Goal: Obtain resource: Obtain resource

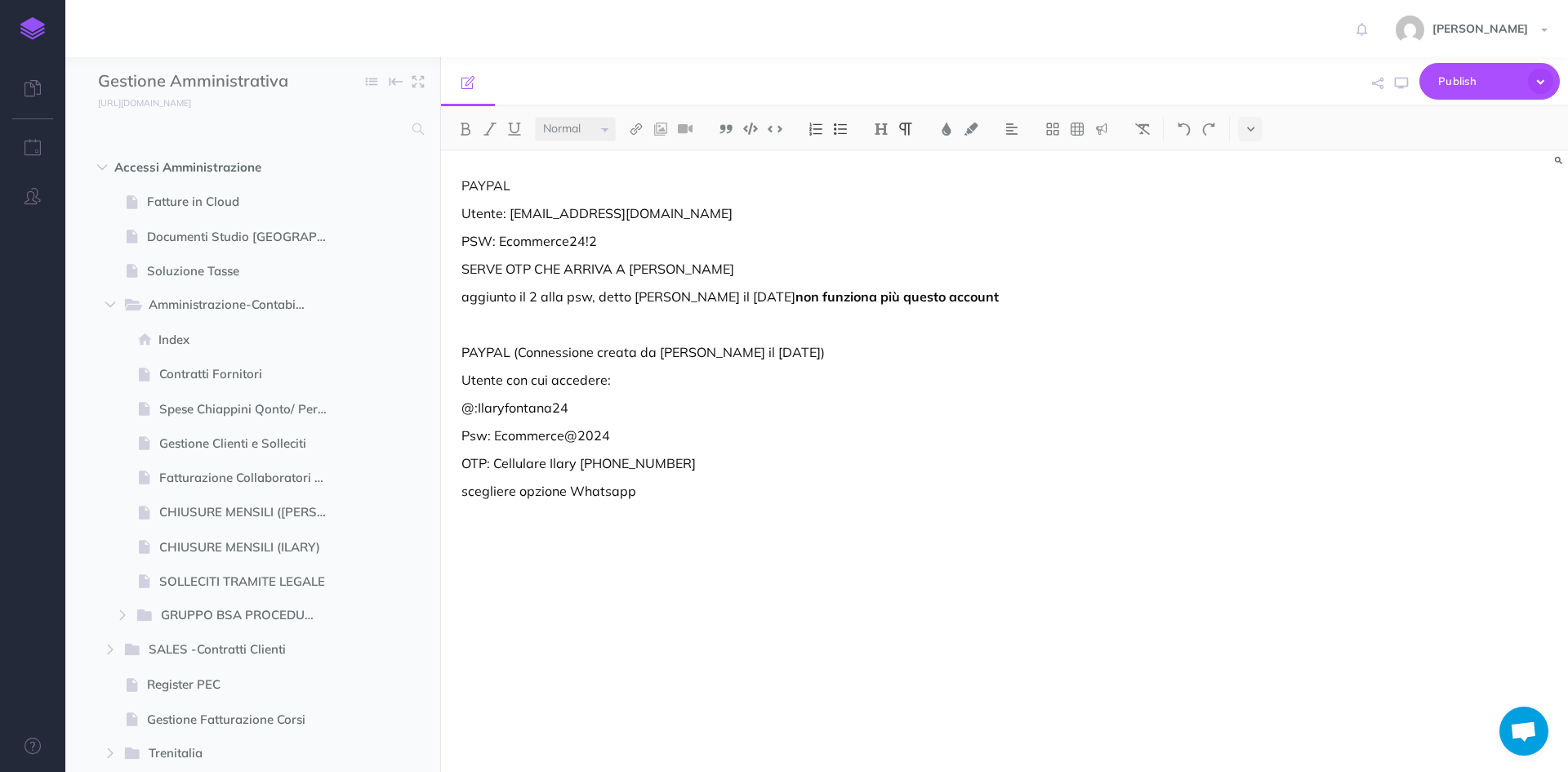
select select "null"
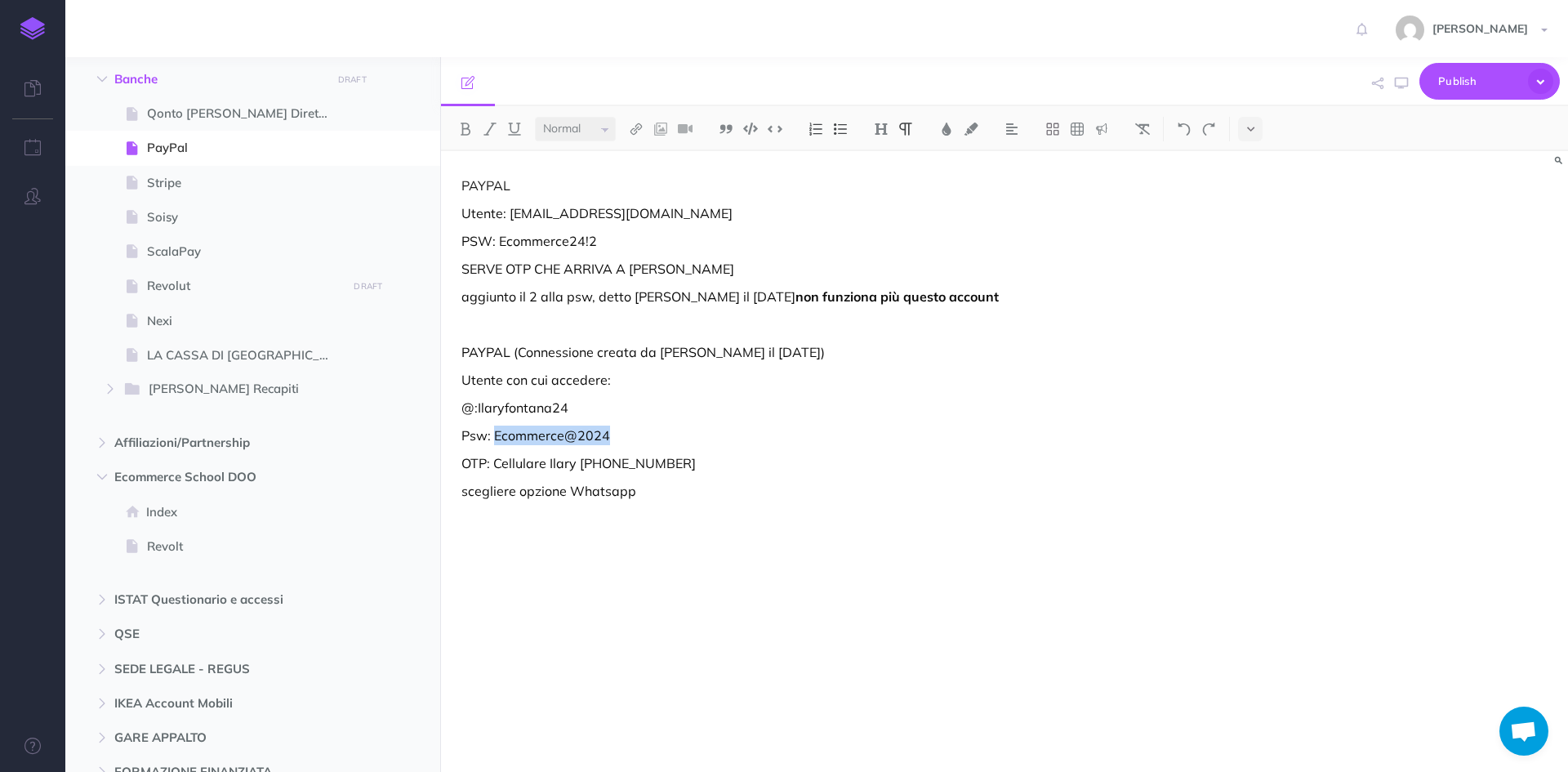
click at [640, 417] on div "PAYPAL Utente: [EMAIL_ADDRESS][DOMAIN_NAME] PSW: Ecommerce24!2 SERVE OTP CHE AR…" at bounding box center [836, 453] width 789 height 604
drag, startPoint x: 585, startPoint y: 414, endPoint x: 477, endPoint y: 402, distance: 108.7
click at [477, 402] on p "@:Ilaryfontana24" at bounding box center [835, 408] width 748 height 20
copy p "Ilaryfontana24"
drag, startPoint x: 612, startPoint y: 440, endPoint x: 490, endPoint y: 443, distance: 122.0
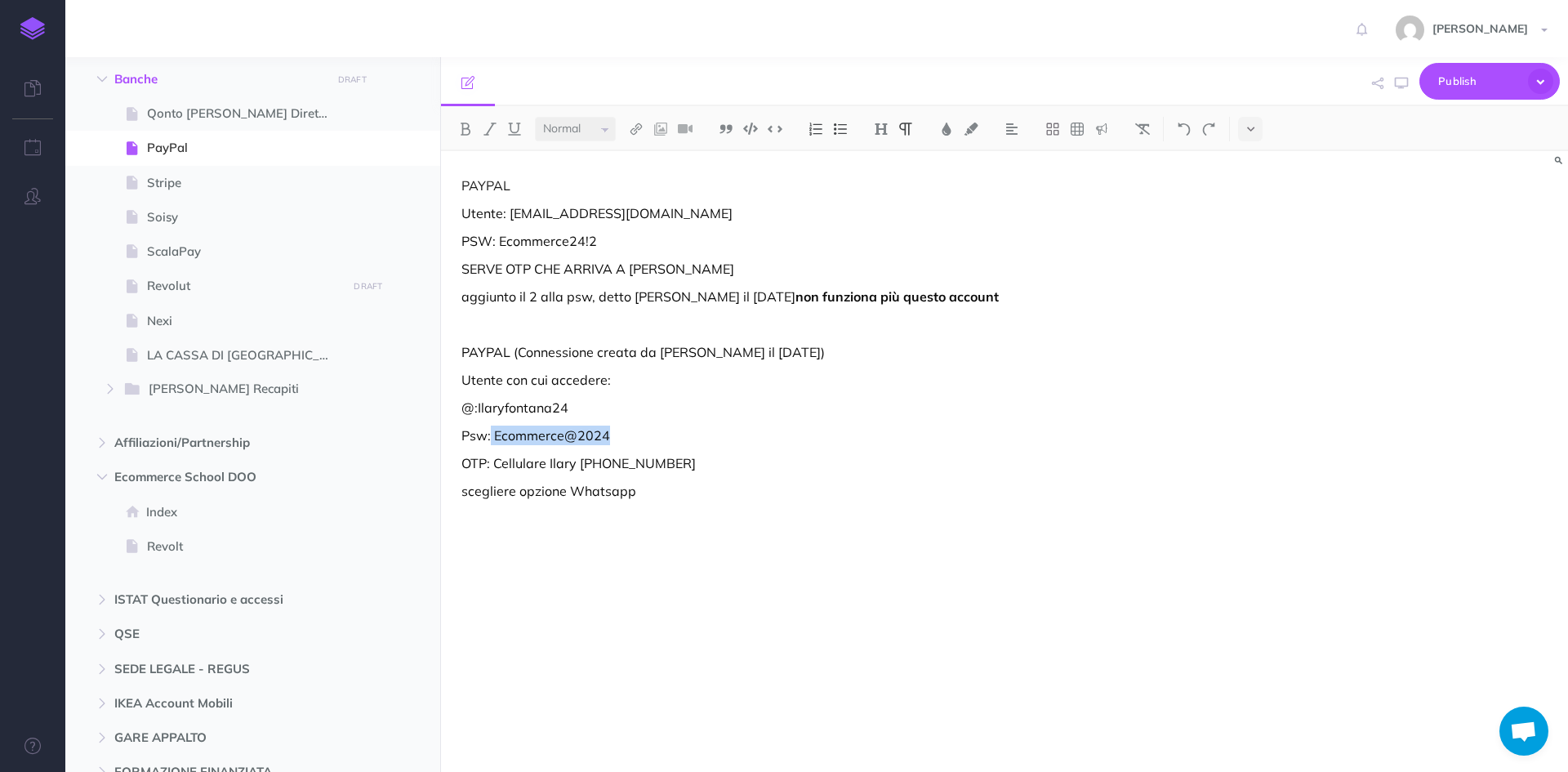
click at [490, 443] on p "Psw: Ecommerce@2024" at bounding box center [835, 435] width 748 height 20
click at [663, 406] on p "@:Ilaryfontana24" at bounding box center [835, 408] width 748 height 20
drag, startPoint x: 602, startPoint y: 439, endPoint x: 493, endPoint y: 441, distance: 109.0
click at [493, 441] on p "Psw: Ecommerce@2024" at bounding box center [835, 435] width 748 height 20
copy p "Ecommerce@2024"
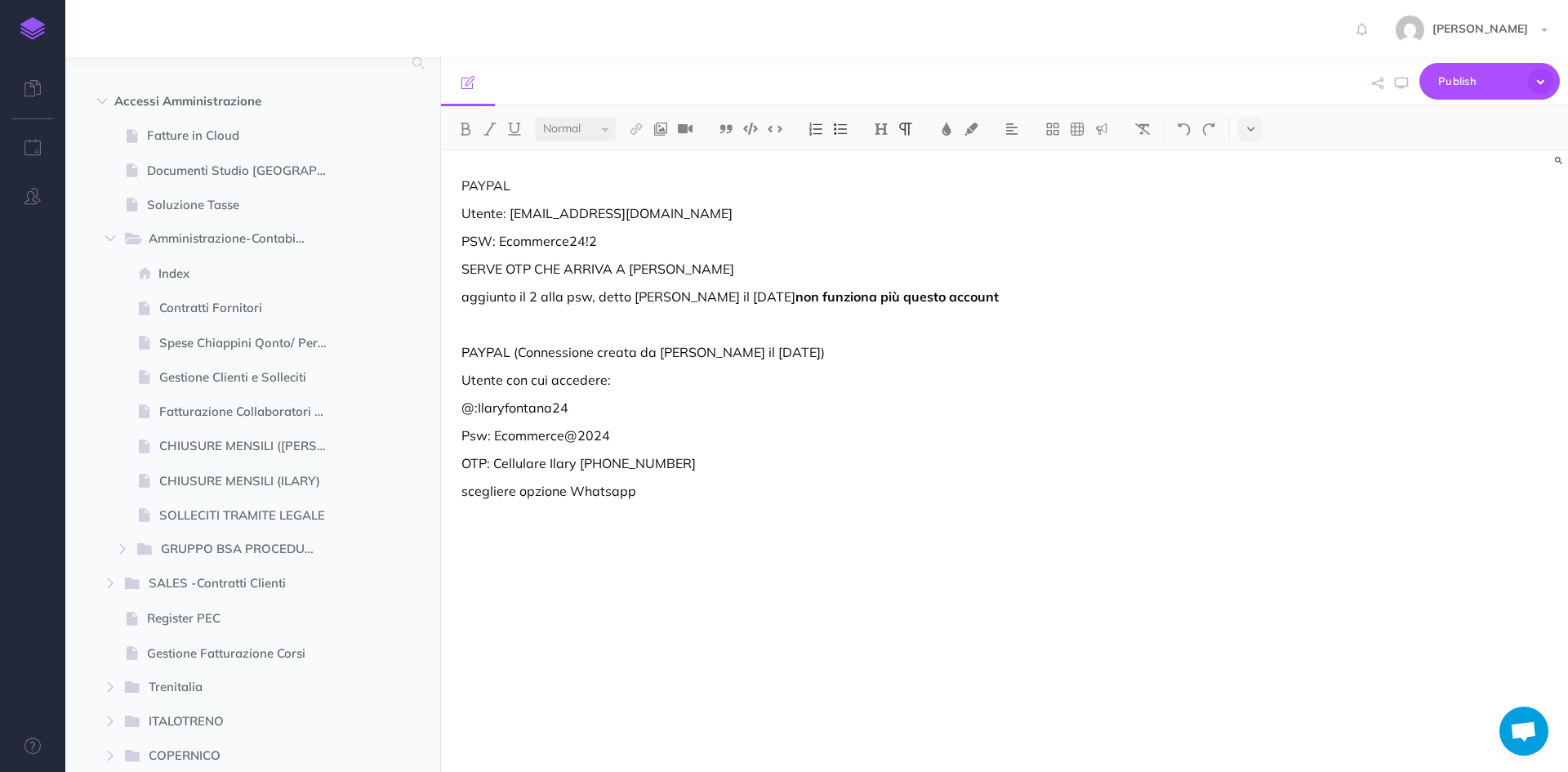
scroll to position [0, 0]
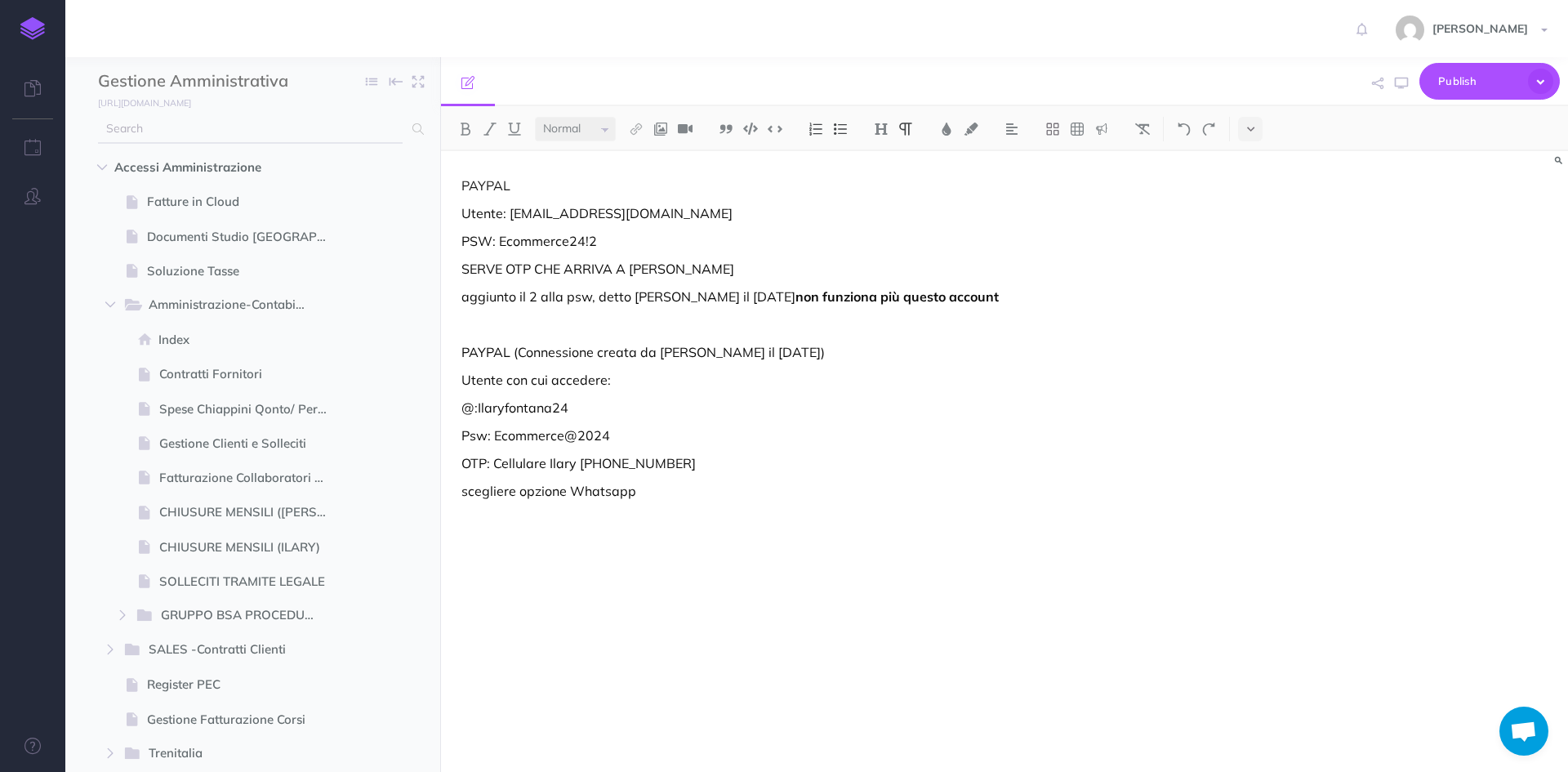
click at [201, 138] on input "text" at bounding box center [250, 129] width 305 height 29
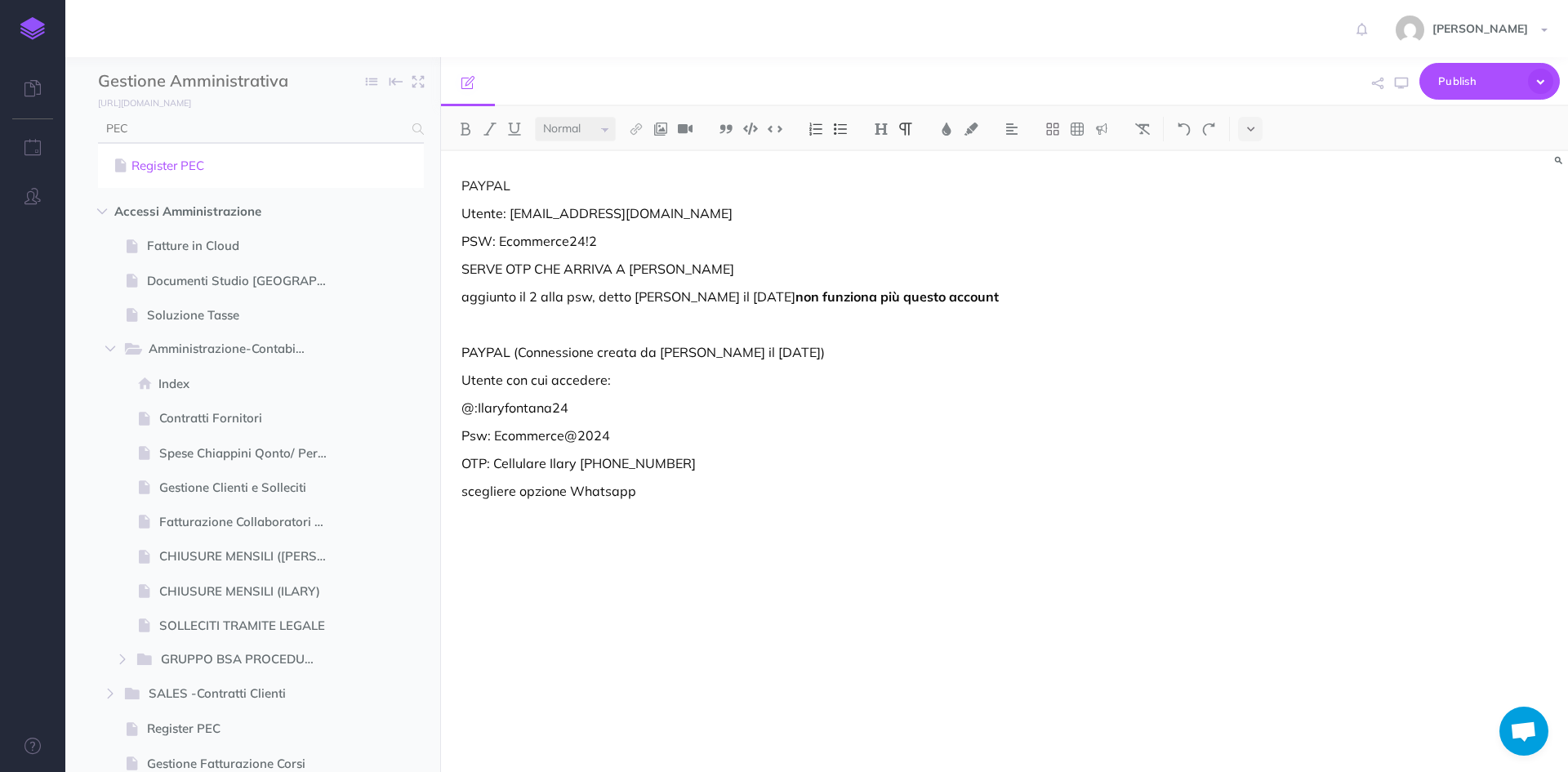
type input "PEC"
click at [178, 159] on link "Register PEC" at bounding box center [261, 166] width 302 height 20
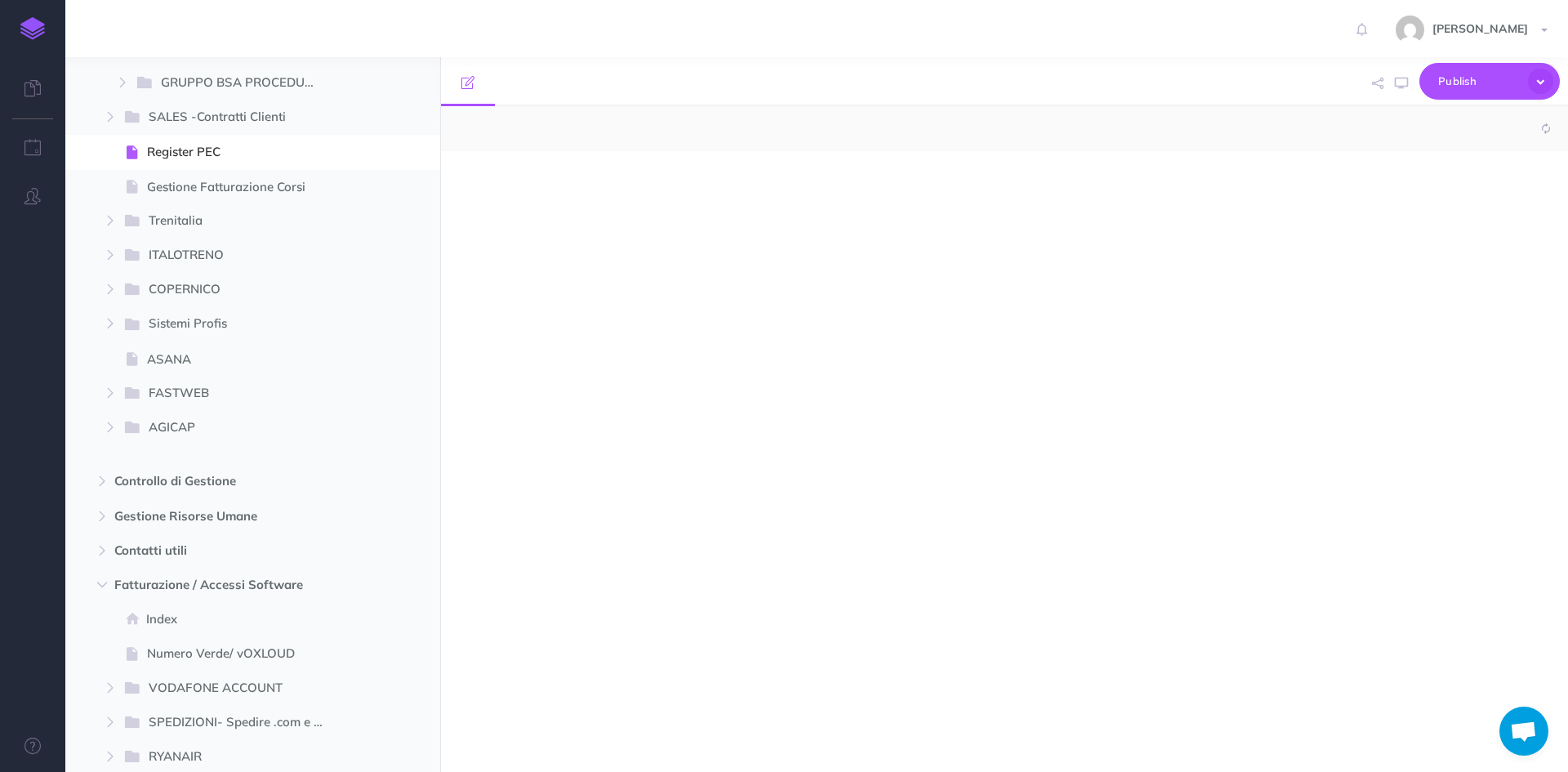
scroll to position [536, 0]
select select "null"
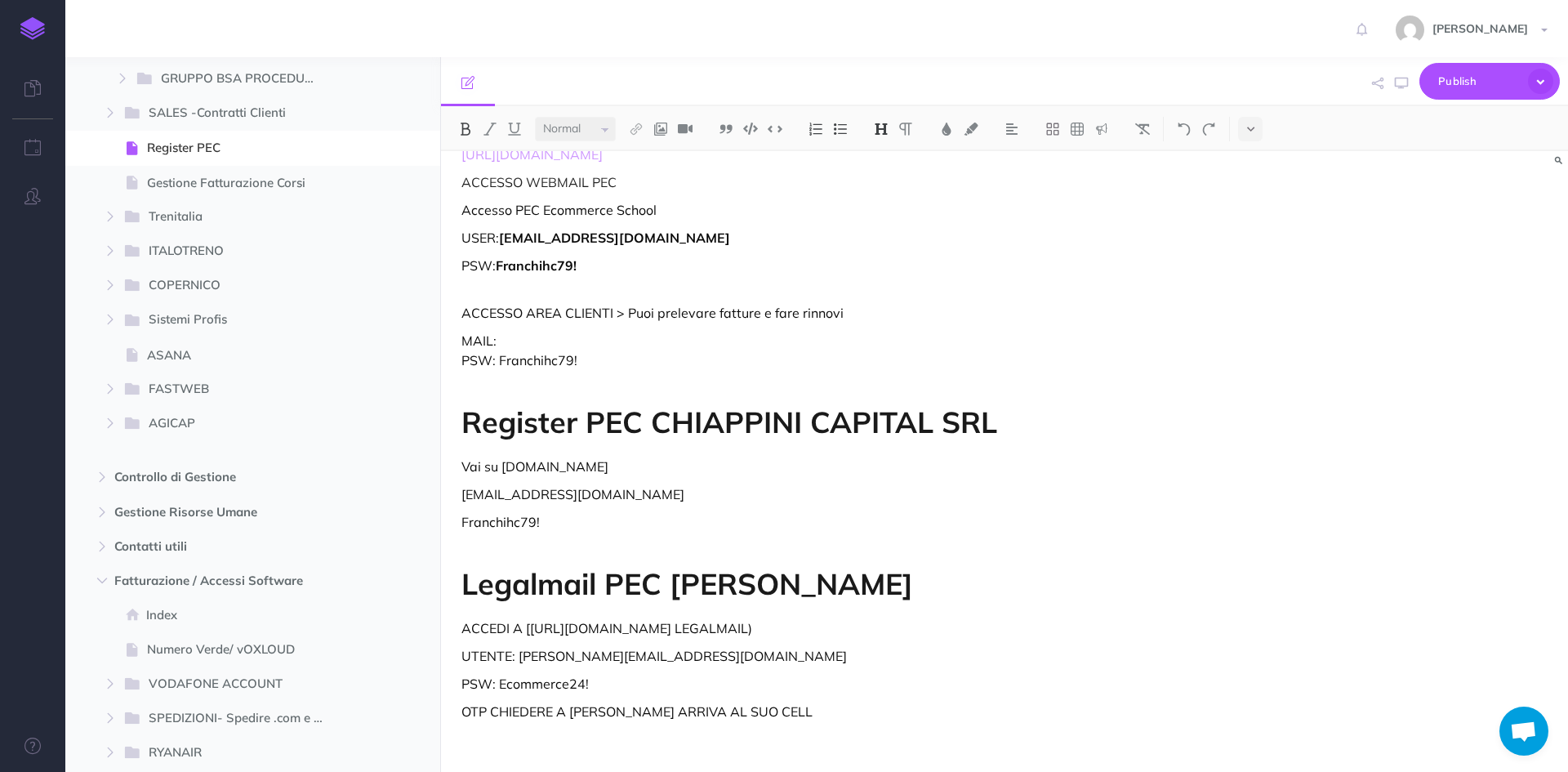
scroll to position [0, 0]
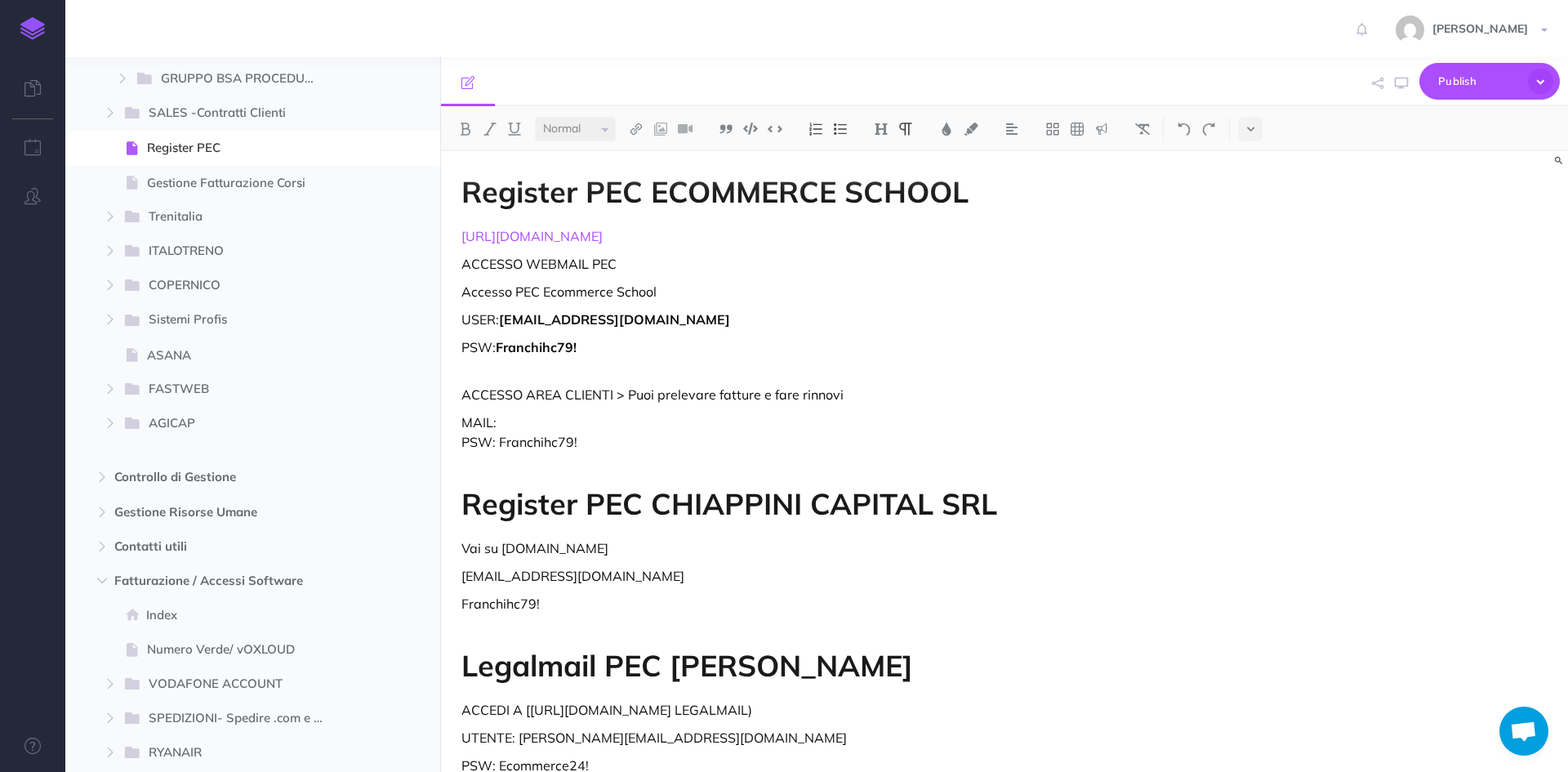
drag, startPoint x: 475, startPoint y: 238, endPoint x: 452, endPoint y: 236, distance: 23.1
click at [452, 236] on div "Register PEC ECOMMERCE SCHOOL [URL][DOMAIN_NAME] ACCESSO WEBMAIL PEC Accesso PE…" at bounding box center [836, 507] width 789 height 712
copy link "[URL][DOMAIN_NAME]"
drag, startPoint x: 703, startPoint y: 318, endPoint x: 502, endPoint y: 321, distance: 201.0
click at [502, 321] on p "USER: [EMAIL_ADDRESS][DOMAIN_NAME]" at bounding box center [835, 320] width 748 height 20
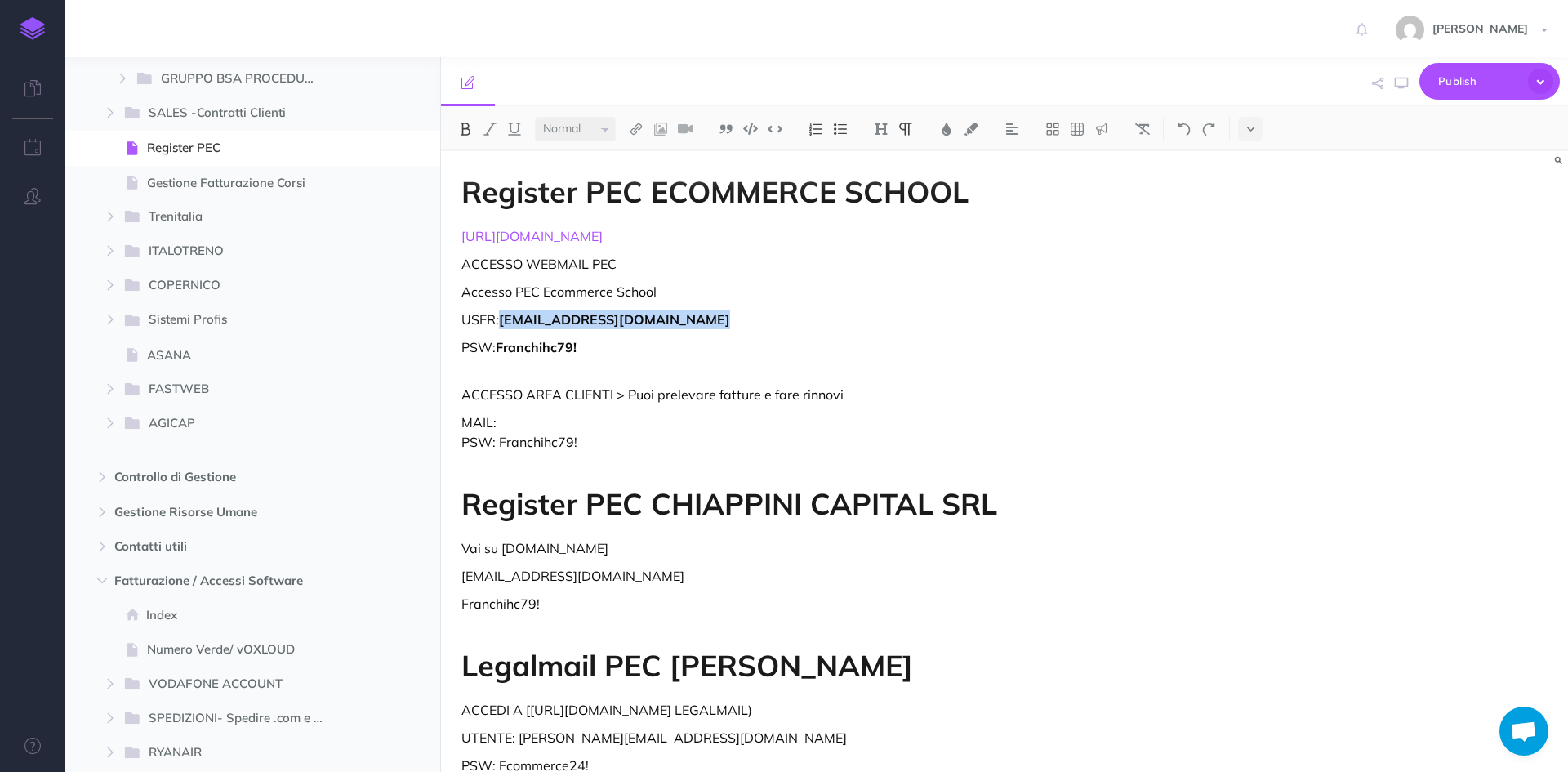
copy strong "[EMAIL_ADDRESS][DOMAIN_NAME]"
drag, startPoint x: 591, startPoint y: 349, endPoint x: 499, endPoint y: 349, distance: 92.0
click at [499, 349] on p "PSW: Franchihc79!" at bounding box center [835, 356] width 748 height 39
copy strong "Franchihc79!"
